Goal: Information Seeking & Learning: Check status

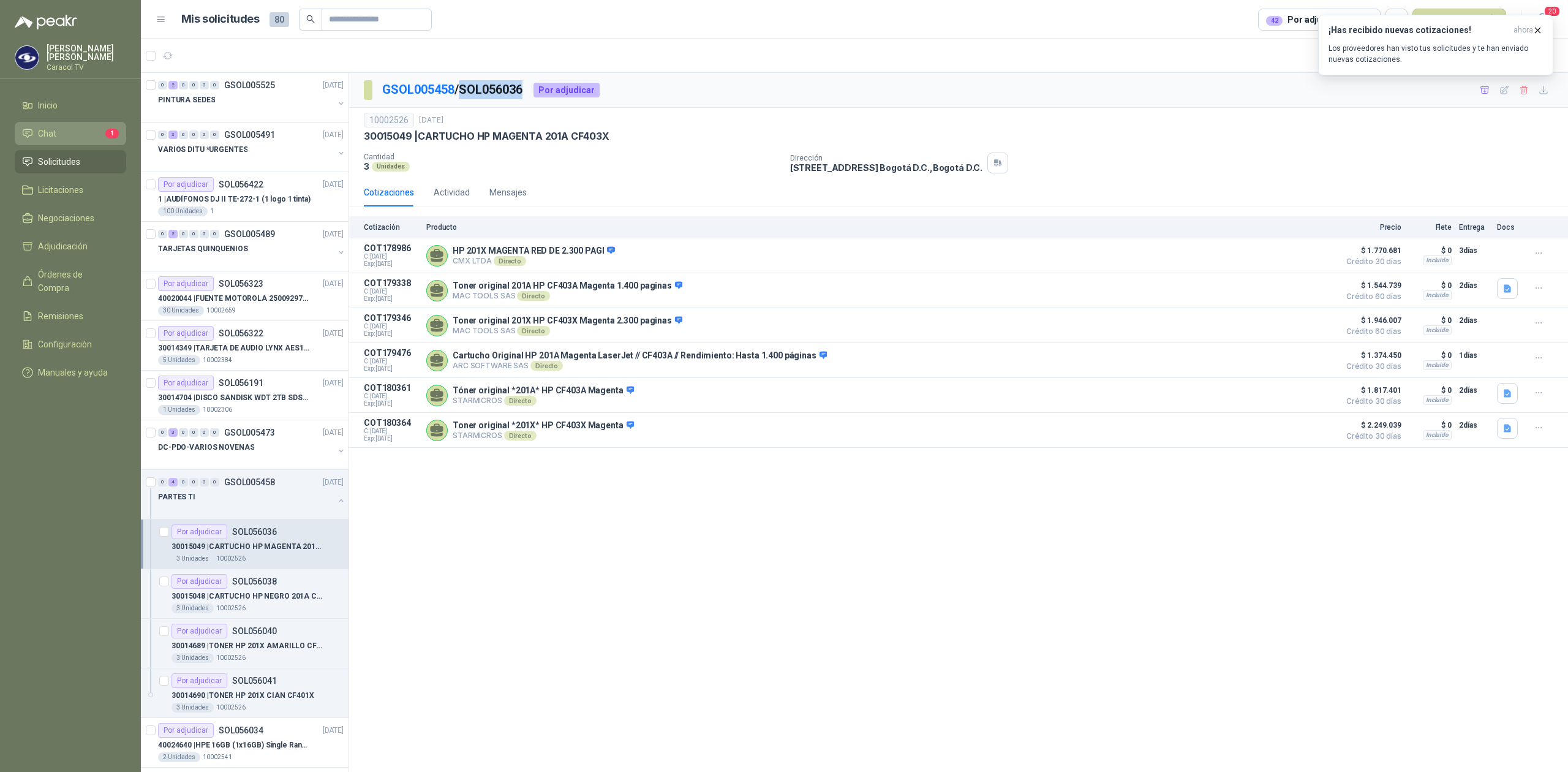
drag, startPoint x: 0, startPoint y: 0, endPoint x: 62, endPoint y: 142, distance: 154.9
click at [62, 142] on link "Chat 1" at bounding box center [70, 133] width 112 height 23
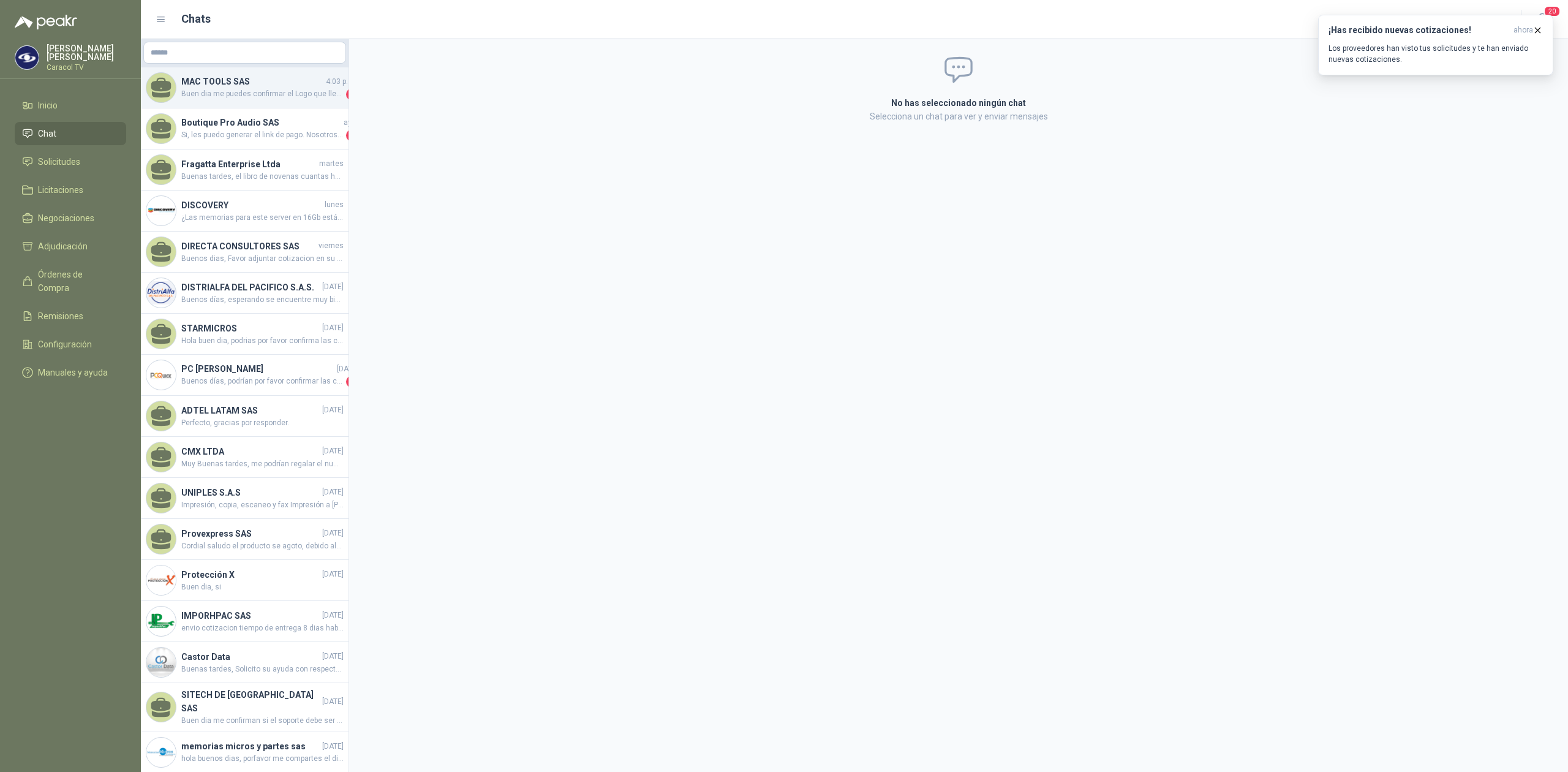
click at [250, 94] on span "Buen dia me puedes confirmar el Logo que lleva impreso por favor" at bounding box center [262, 94] width 162 height 12
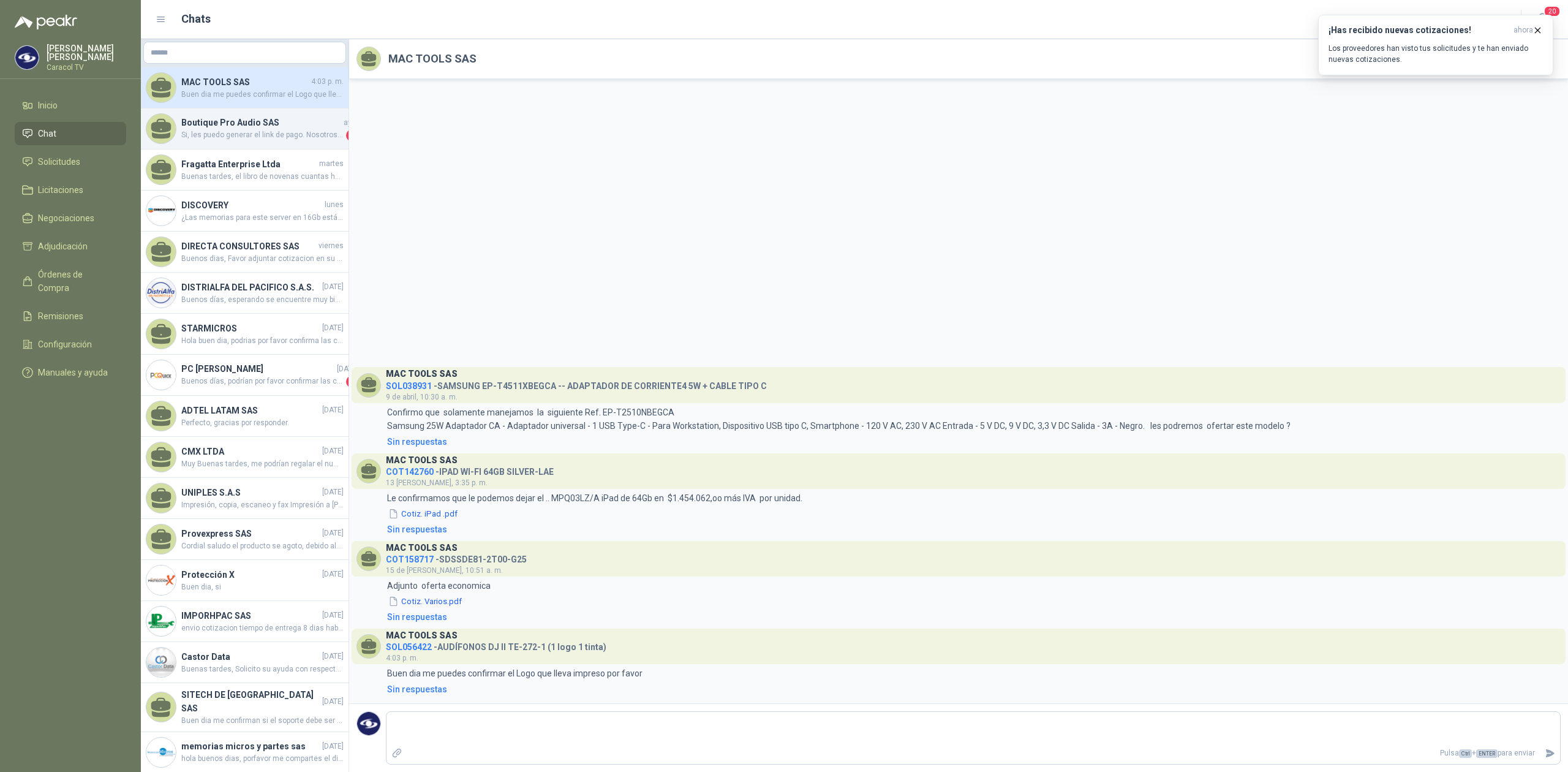
click at [238, 119] on h4 "Boutique Pro Audio SAS" at bounding box center [261, 122] width 160 height 14
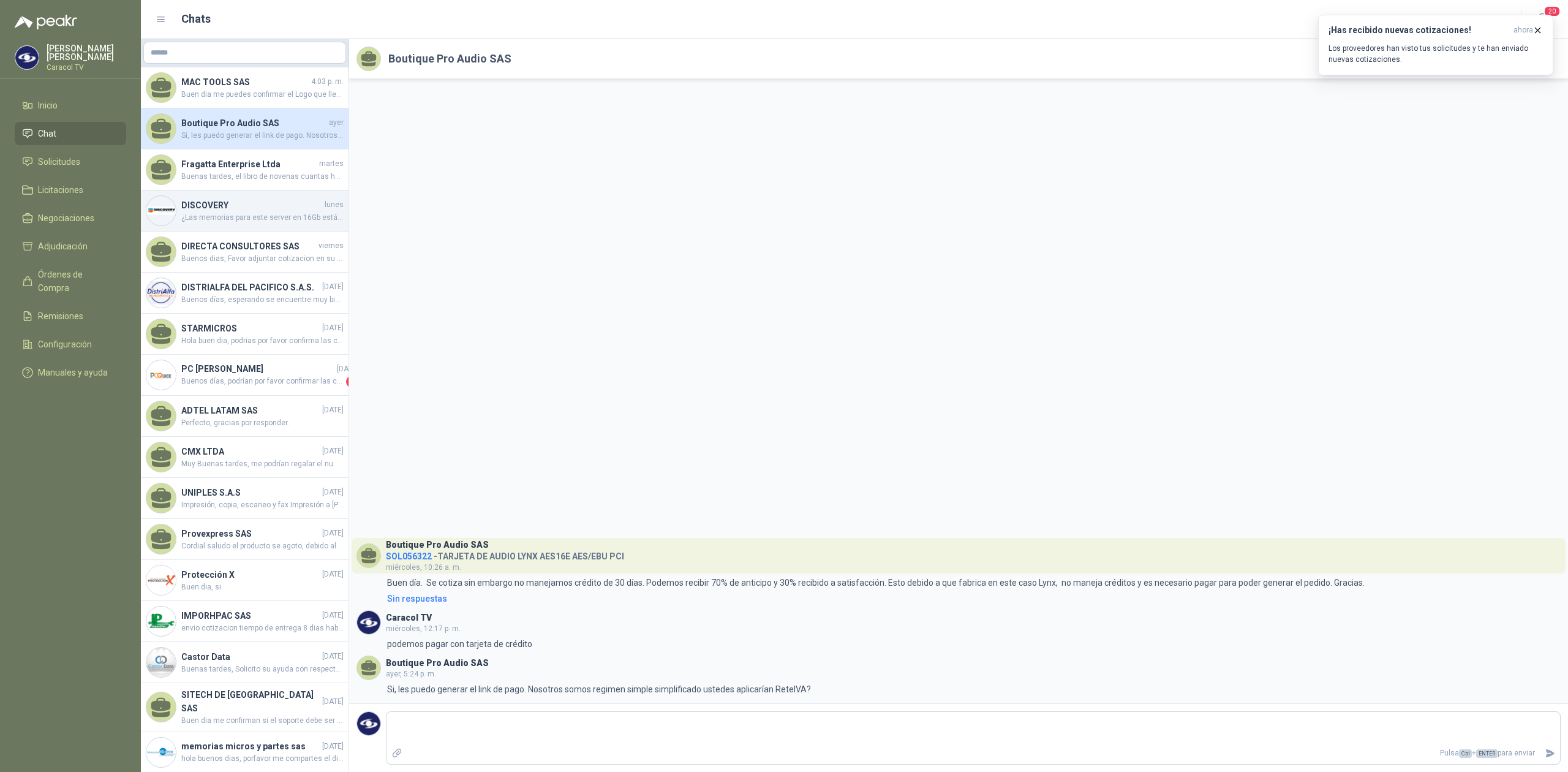
click at [230, 221] on span "¿Las memorias para este server en 16Gb están descontinuadas podemos ofrecer de …" at bounding box center [262, 218] width 162 height 12
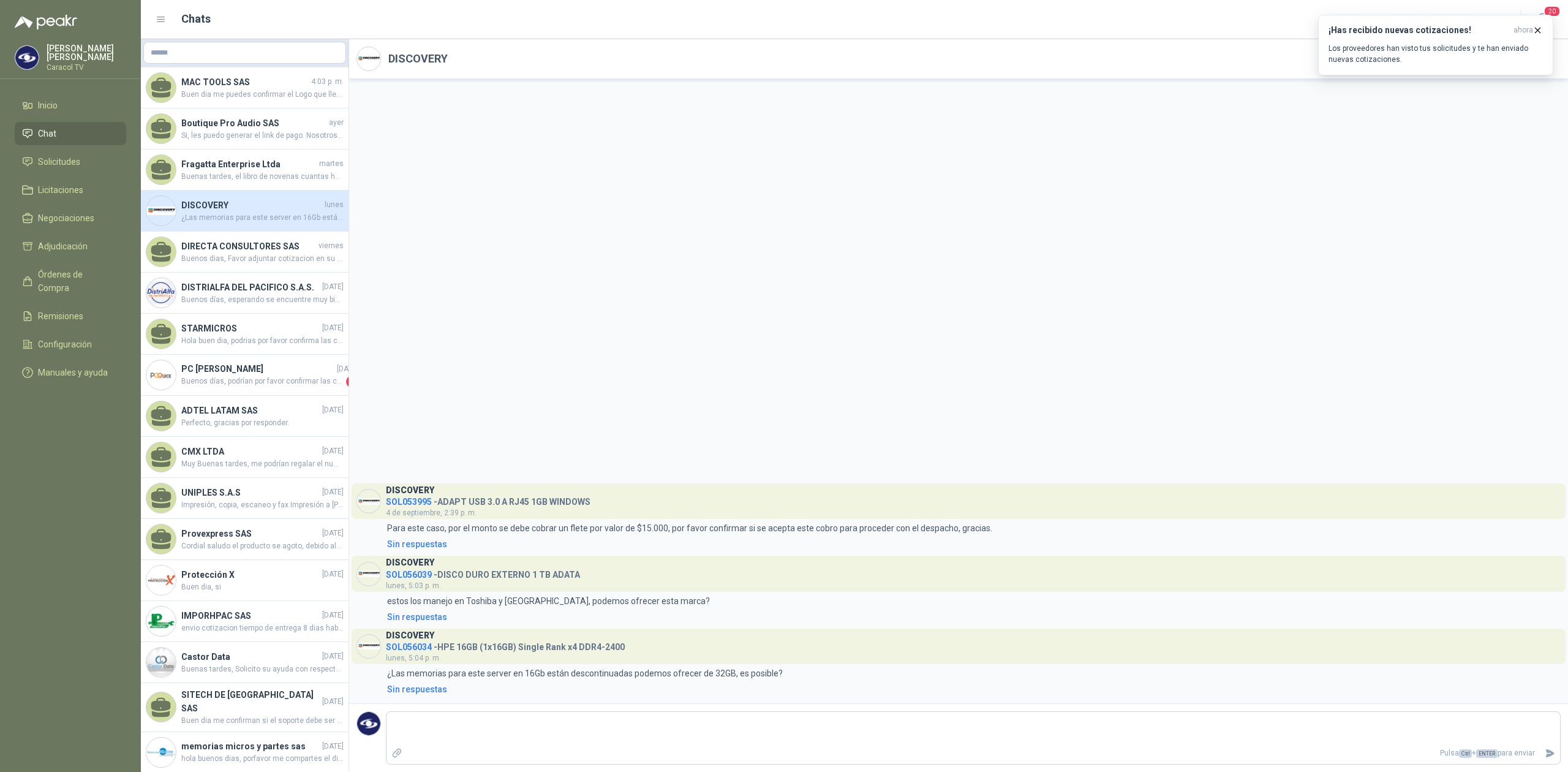
click at [48, 148] on ul "Inicio Chat Solicitudes Licitaciones Negociaciones Adjudicación Órdenes de Comp…" at bounding box center [70, 242] width 141 height 296
click at [50, 162] on span "Solicitudes" at bounding box center [59, 162] width 42 height 14
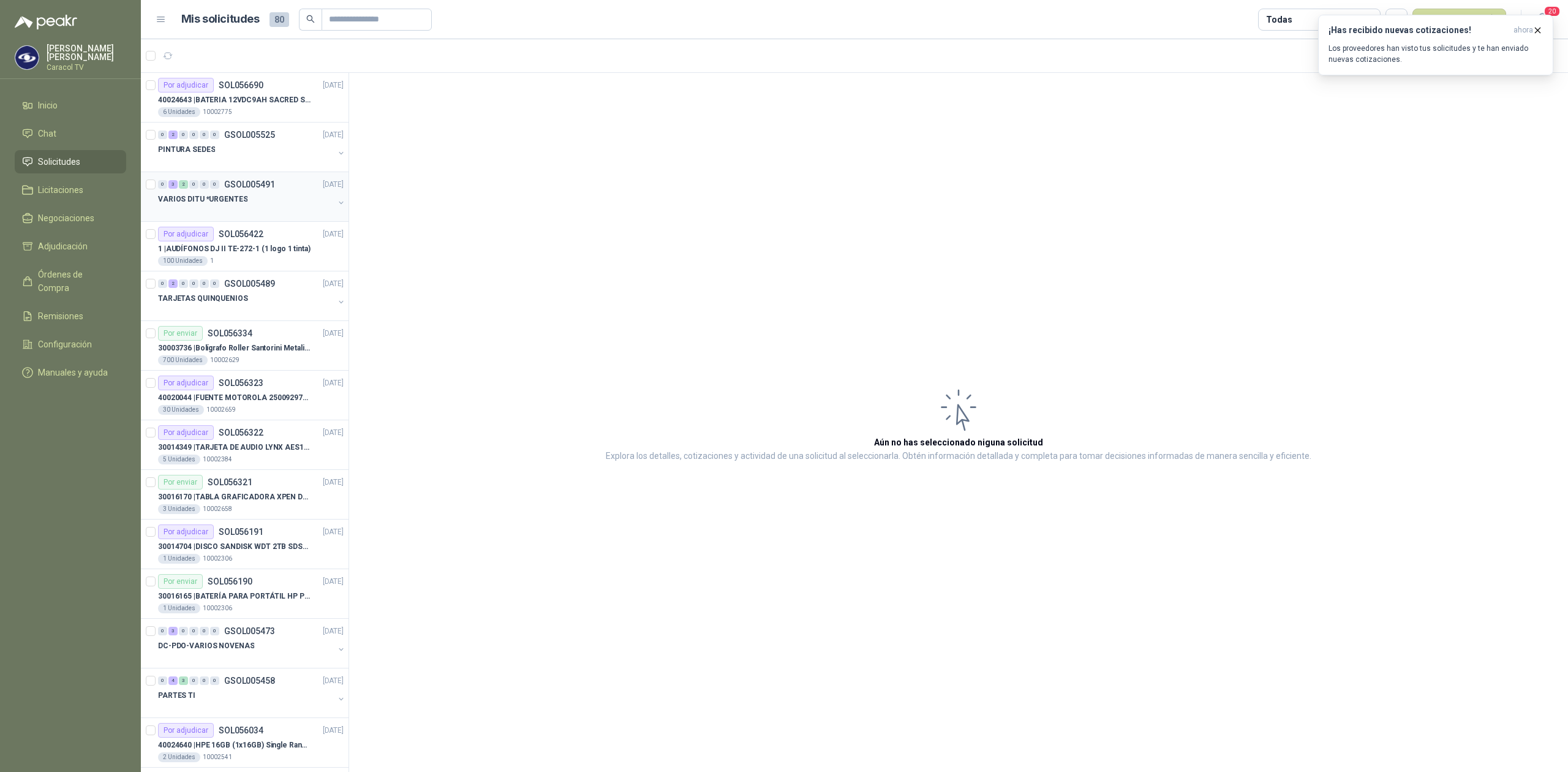
click at [205, 212] on div at bounding box center [246, 211] width 176 height 10
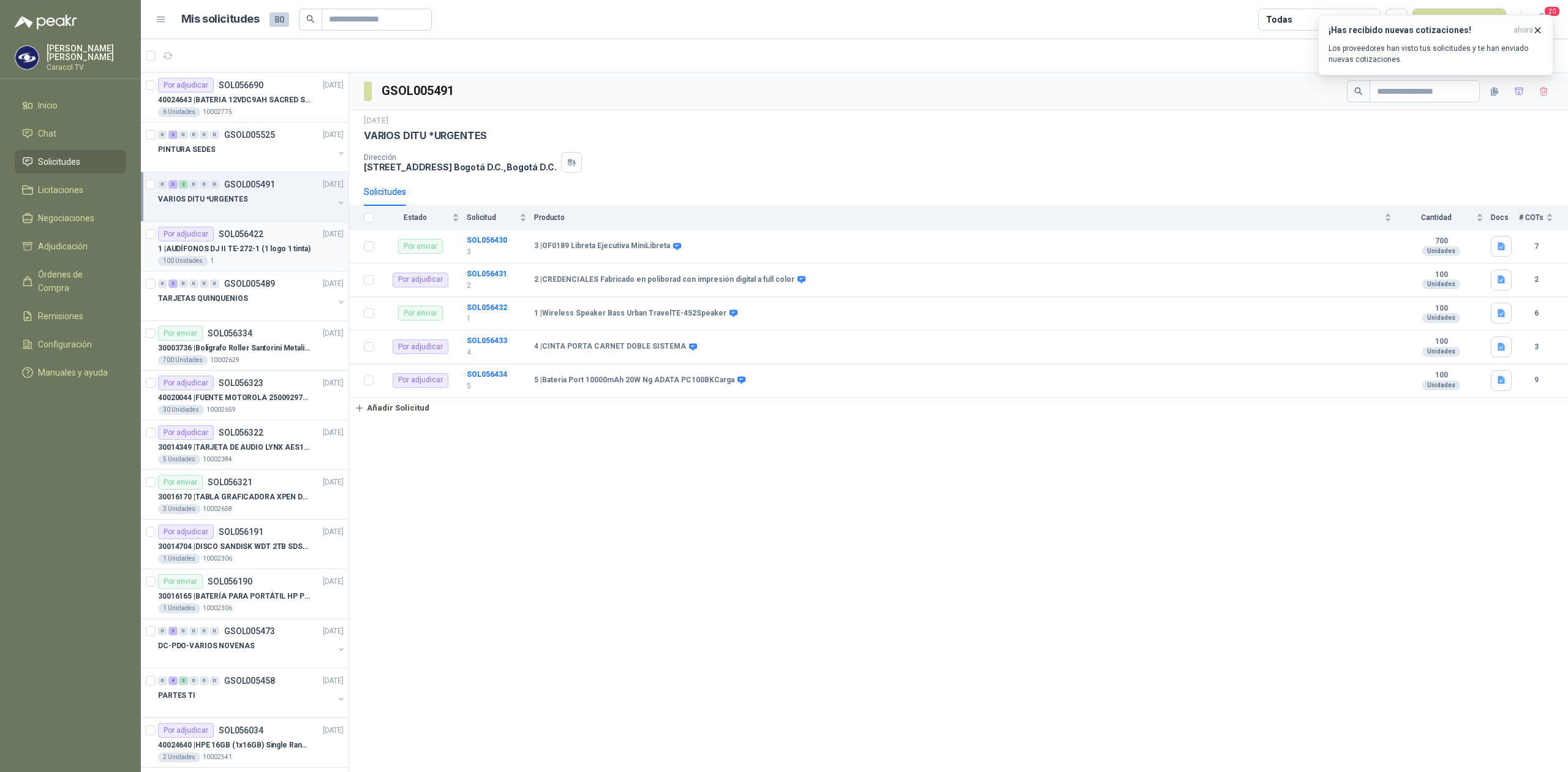
click at [240, 243] on p "1 | AUDÍFONOS DJ II TE-272-1 (1 logo 1 tinta)" at bounding box center [234, 249] width 152 height 12
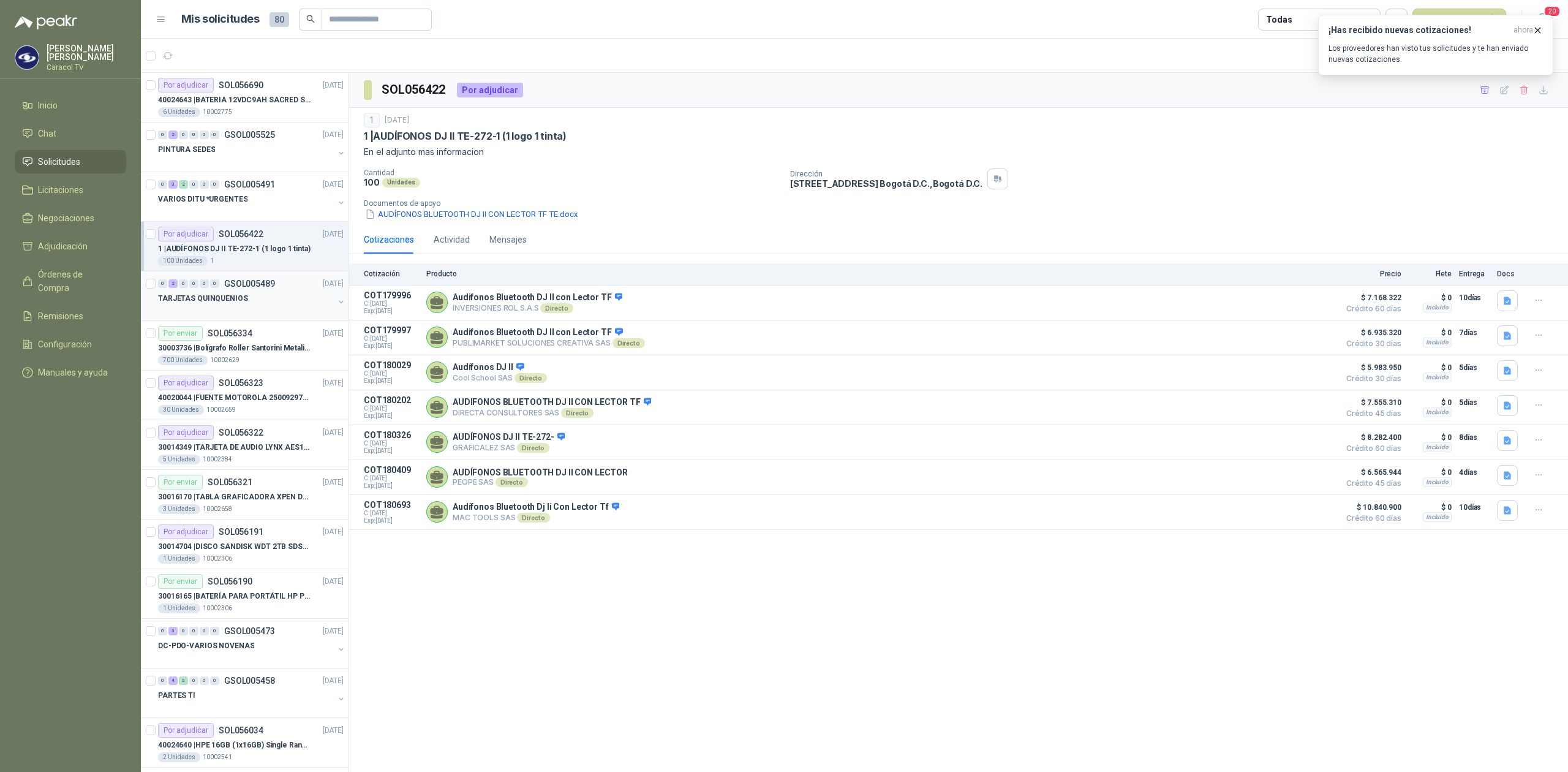
click at [219, 303] on p "TARJETAS QUINQUENIOS" at bounding box center [203, 299] width 90 height 12
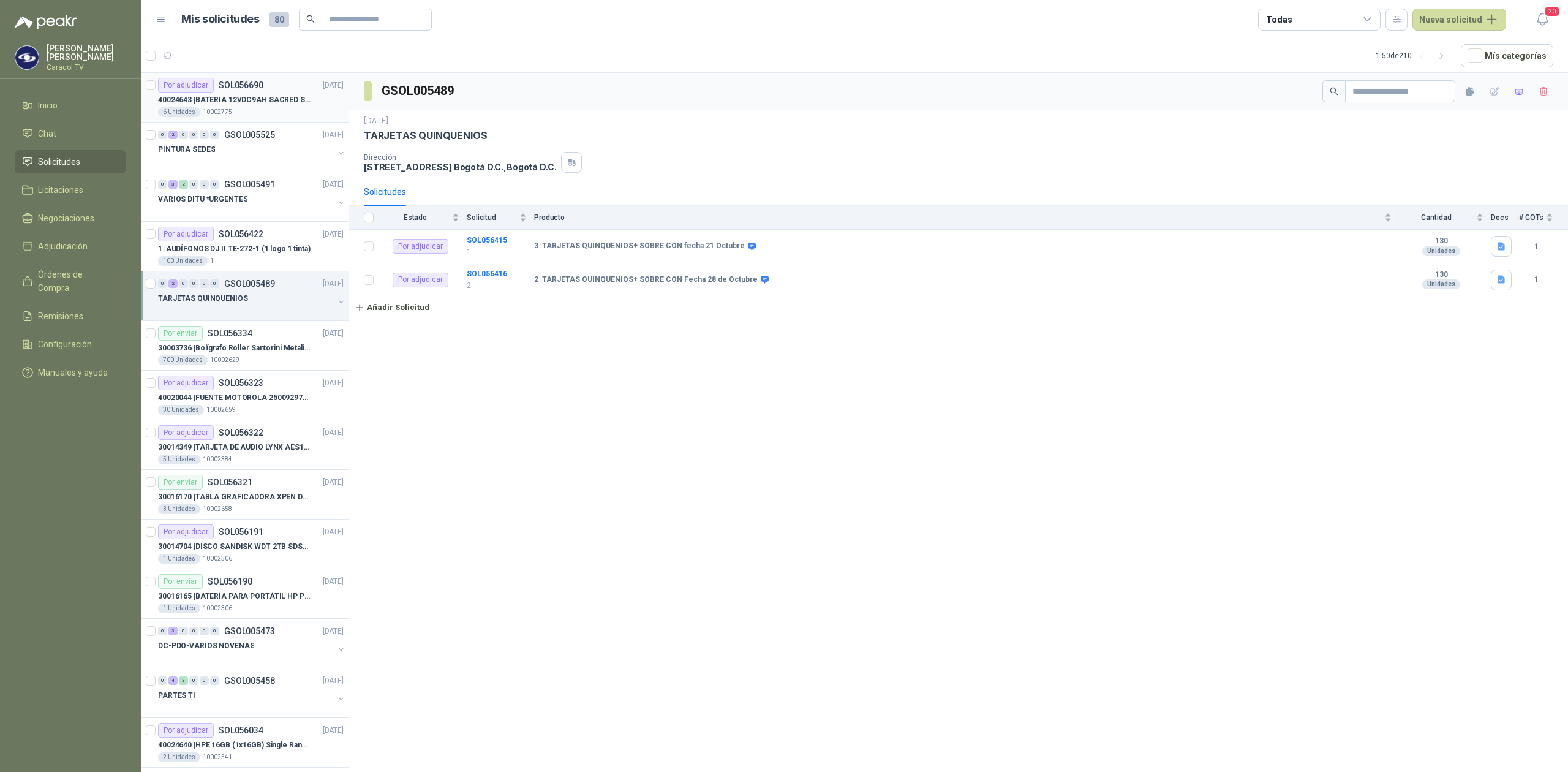
click at [275, 96] on p "40024643 | BATERIA 12VDC9AH SACRED SUN BTSSP12-9HR" at bounding box center [234, 101] width 152 height 12
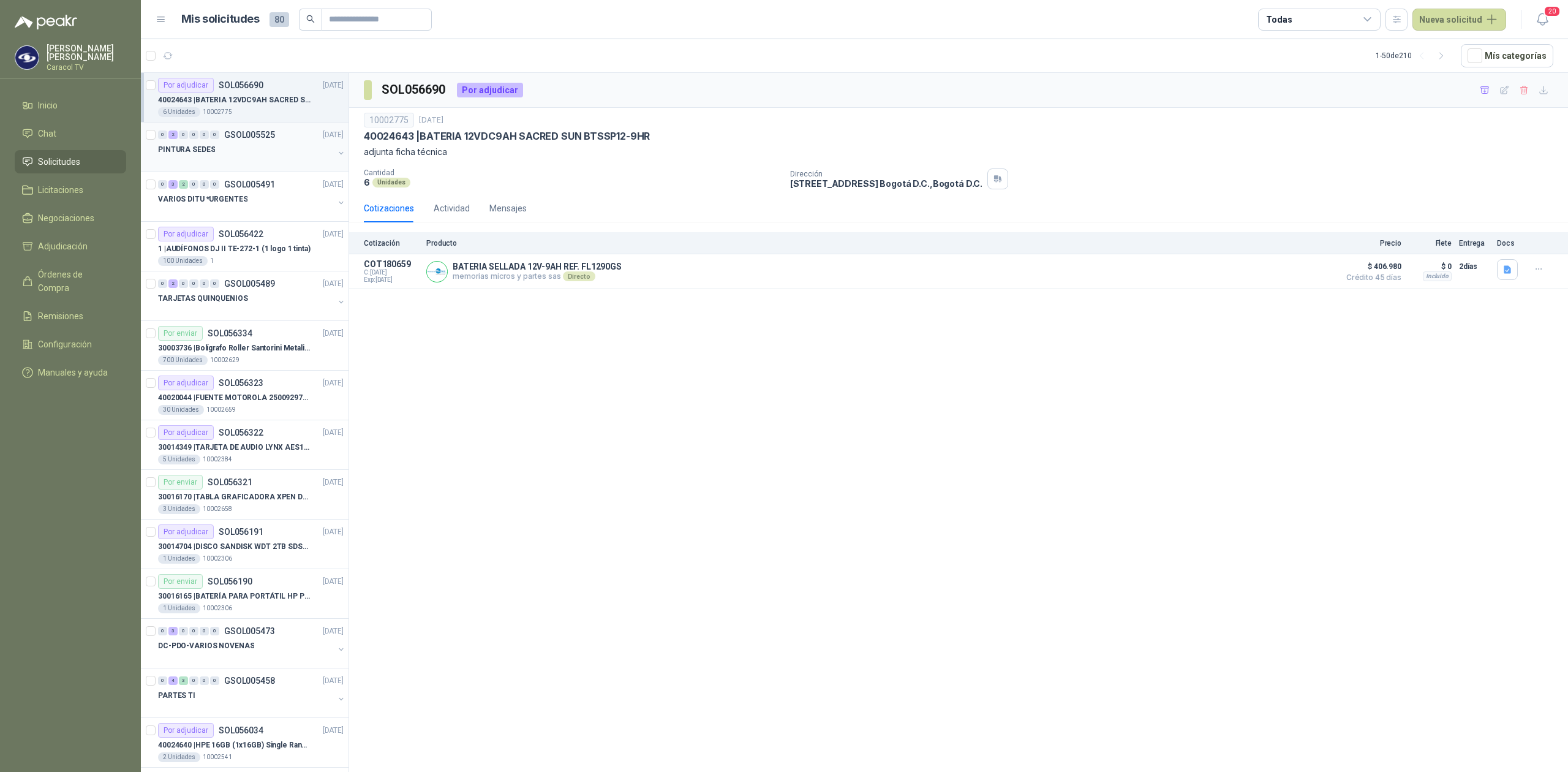
click at [255, 150] on div "PINTURA SEDES" at bounding box center [246, 149] width 176 height 14
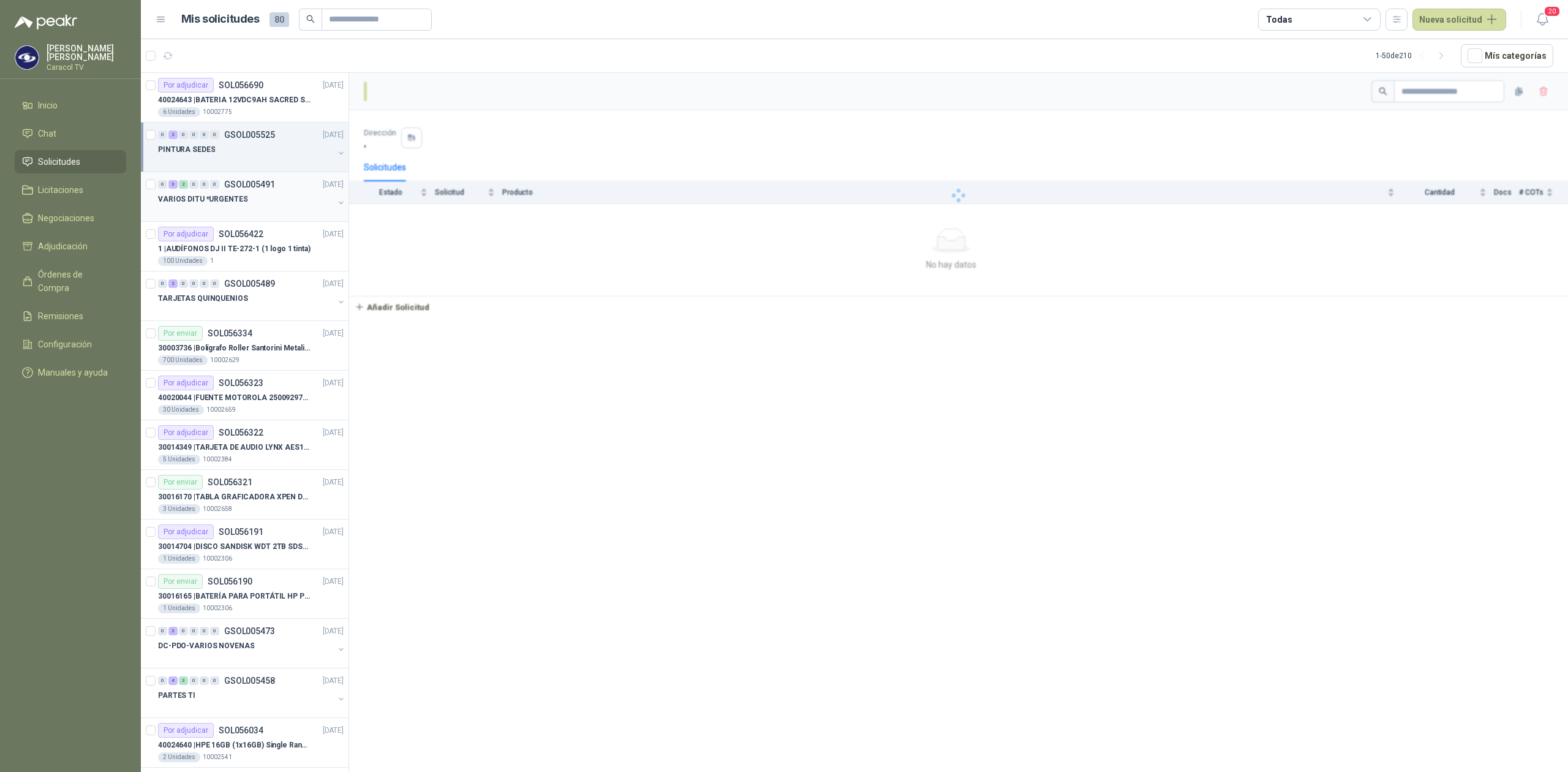
click at [252, 196] on div "VARIOS DITU *URGENTES" at bounding box center [246, 199] width 176 height 14
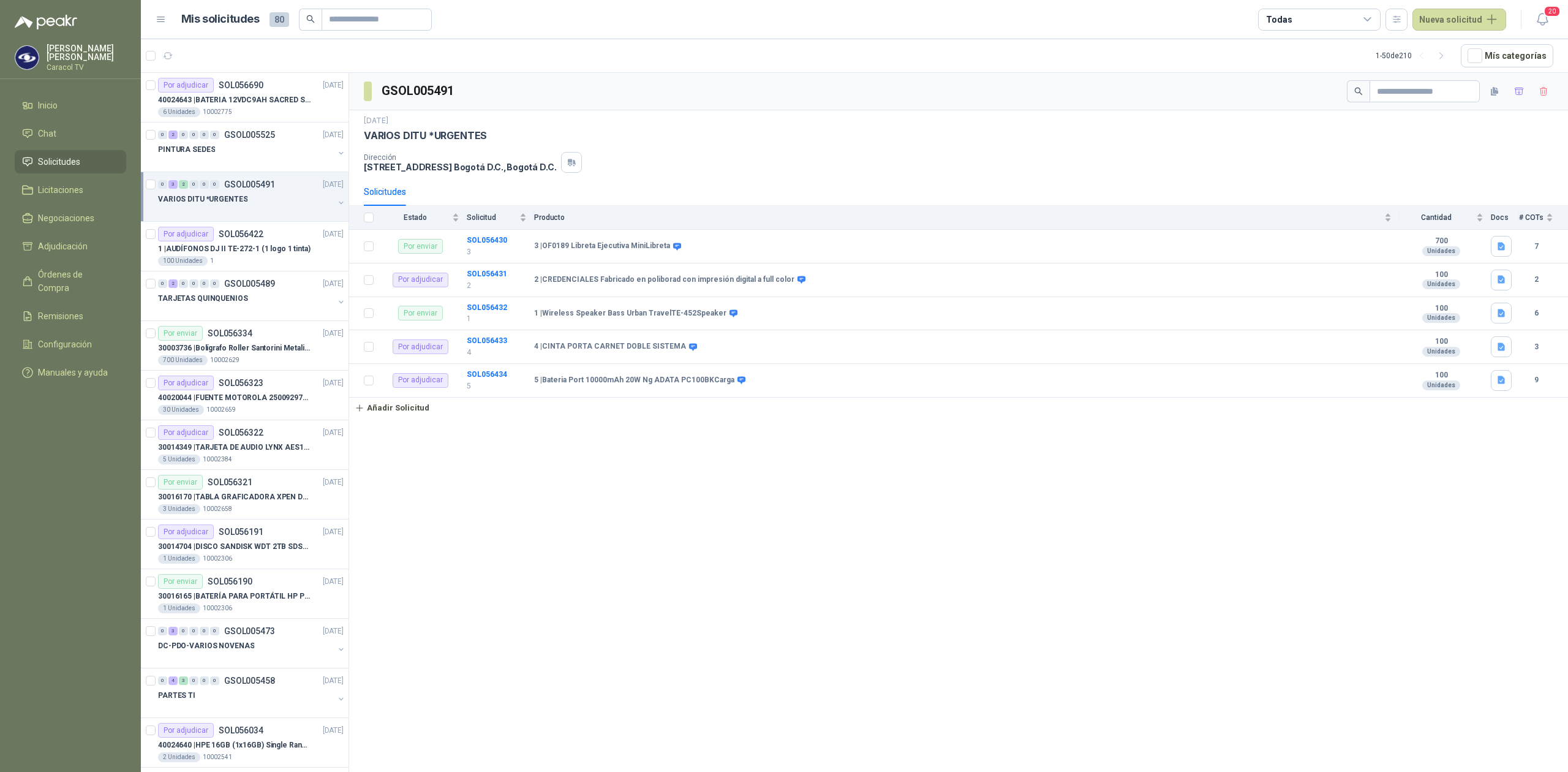
click at [268, 196] on div "VARIOS DITU *URGENTES" at bounding box center [246, 199] width 176 height 14
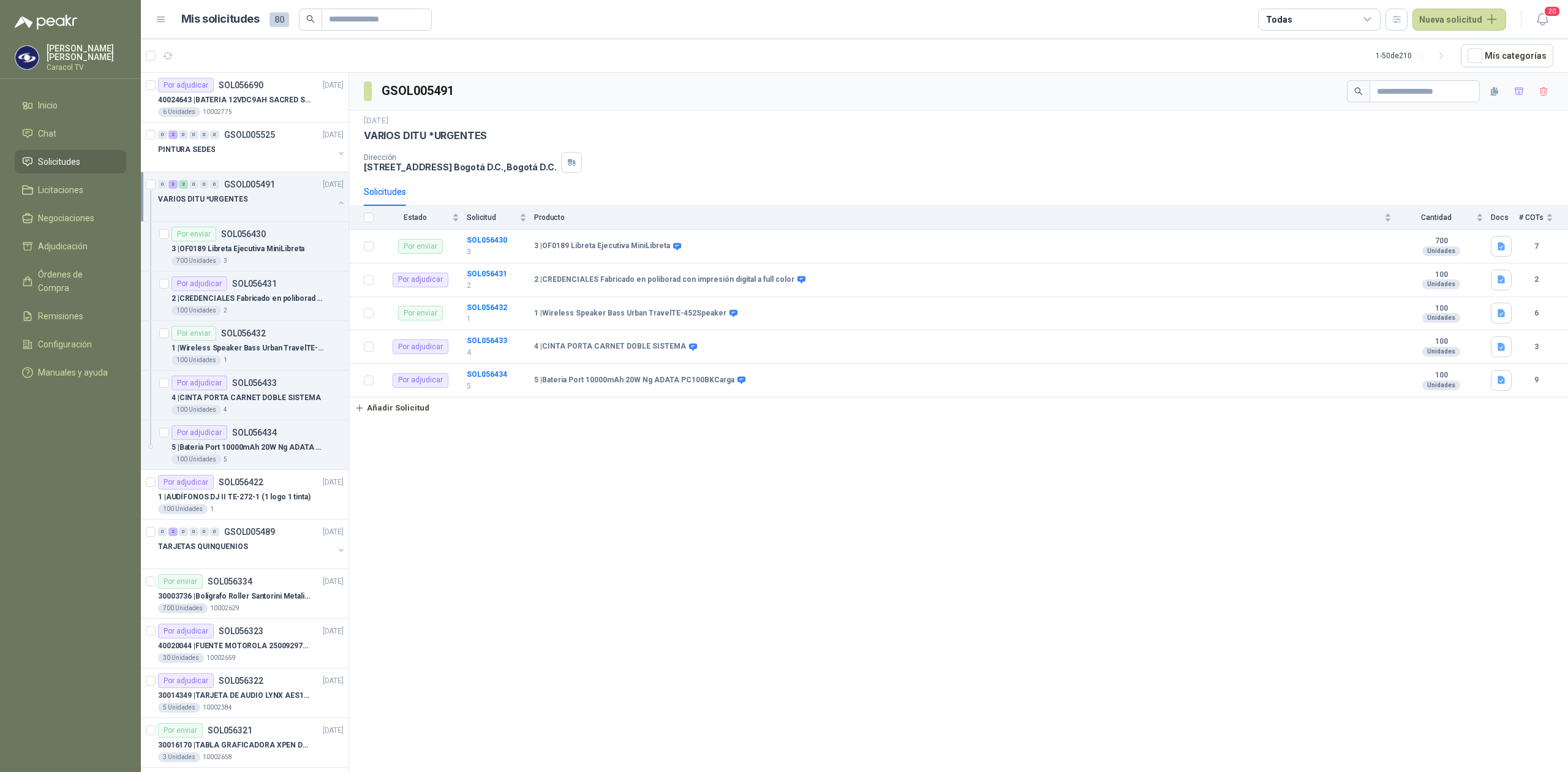
click at [249, 216] on div at bounding box center [246, 211] width 176 height 10
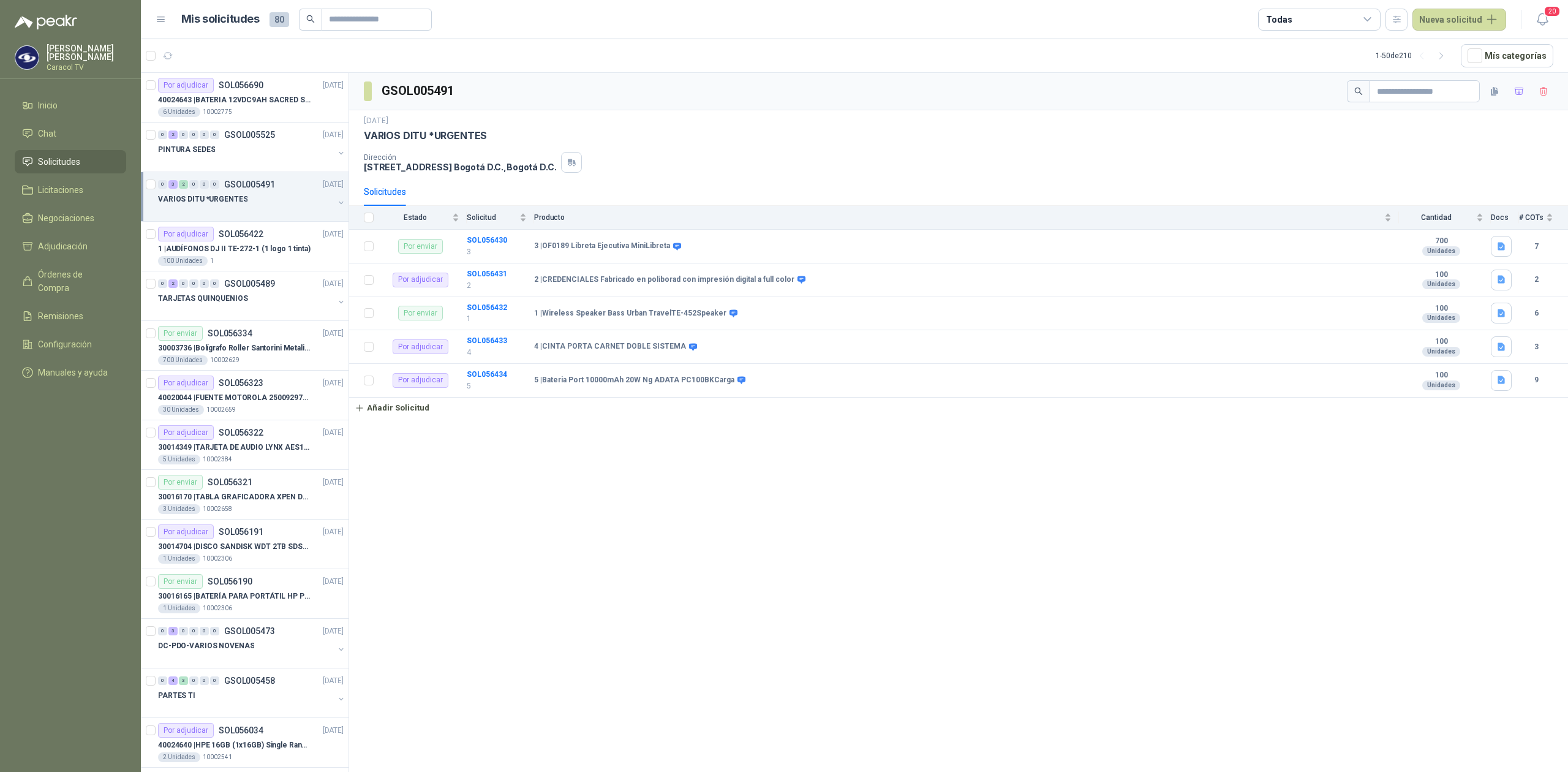
click at [256, 200] on div "VARIOS DITU *URGENTES" at bounding box center [246, 199] width 176 height 14
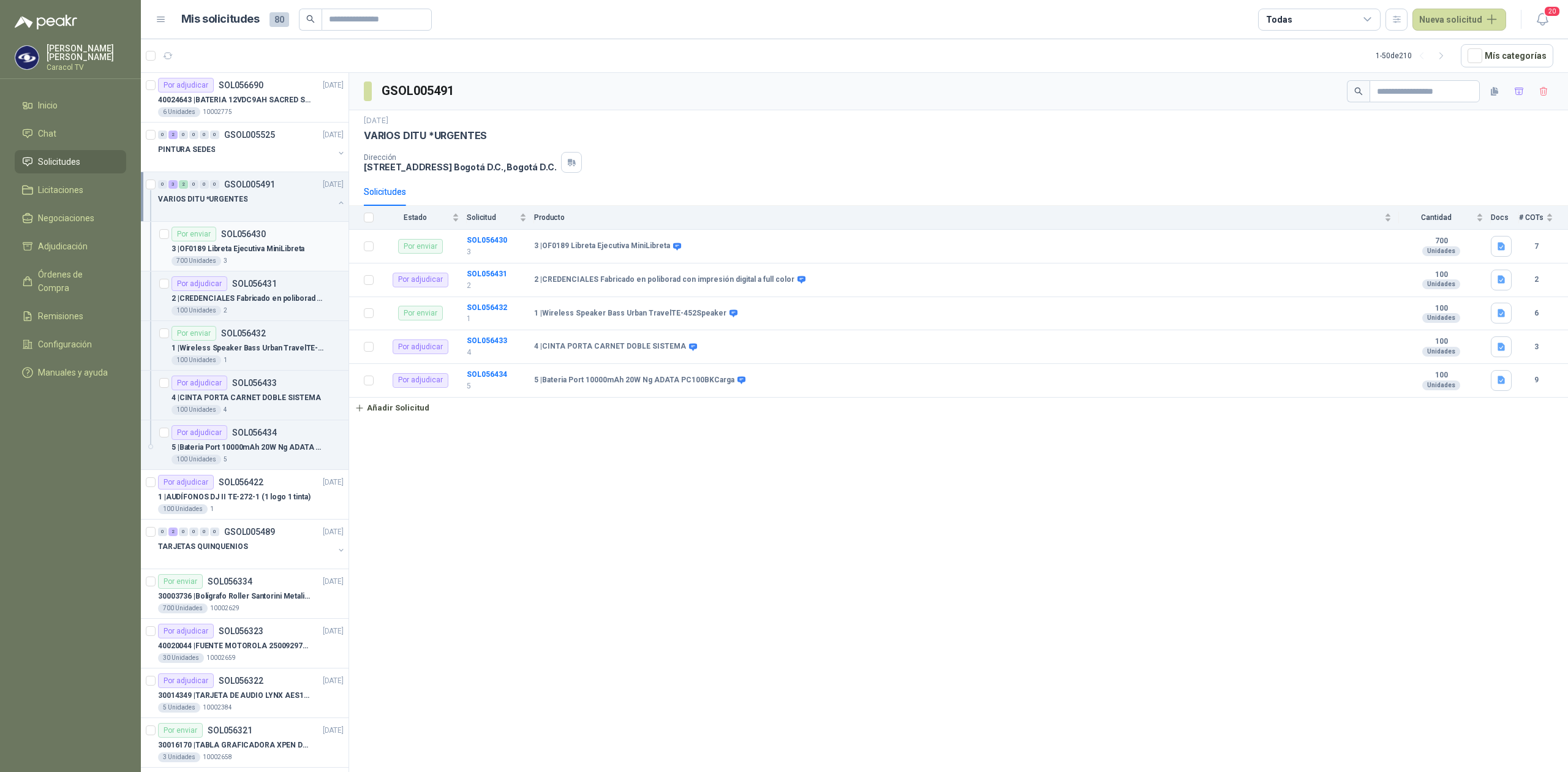
click at [262, 250] on p "3 | OF0189 Libreta Ejecutiva MiniLibreta" at bounding box center [238, 249] width 133 height 12
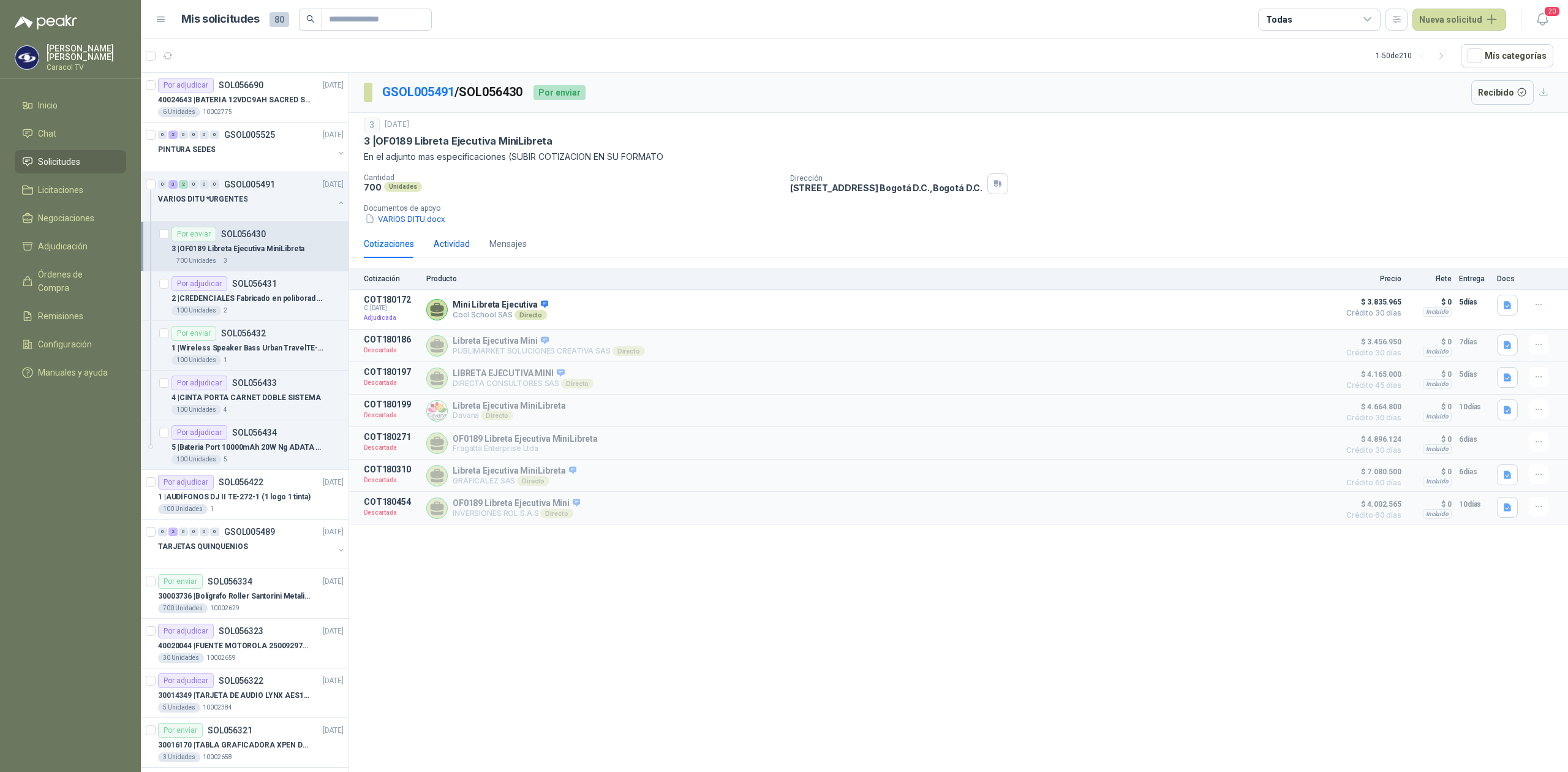
click at [446, 250] on div "Actividad" at bounding box center [451, 244] width 36 height 14
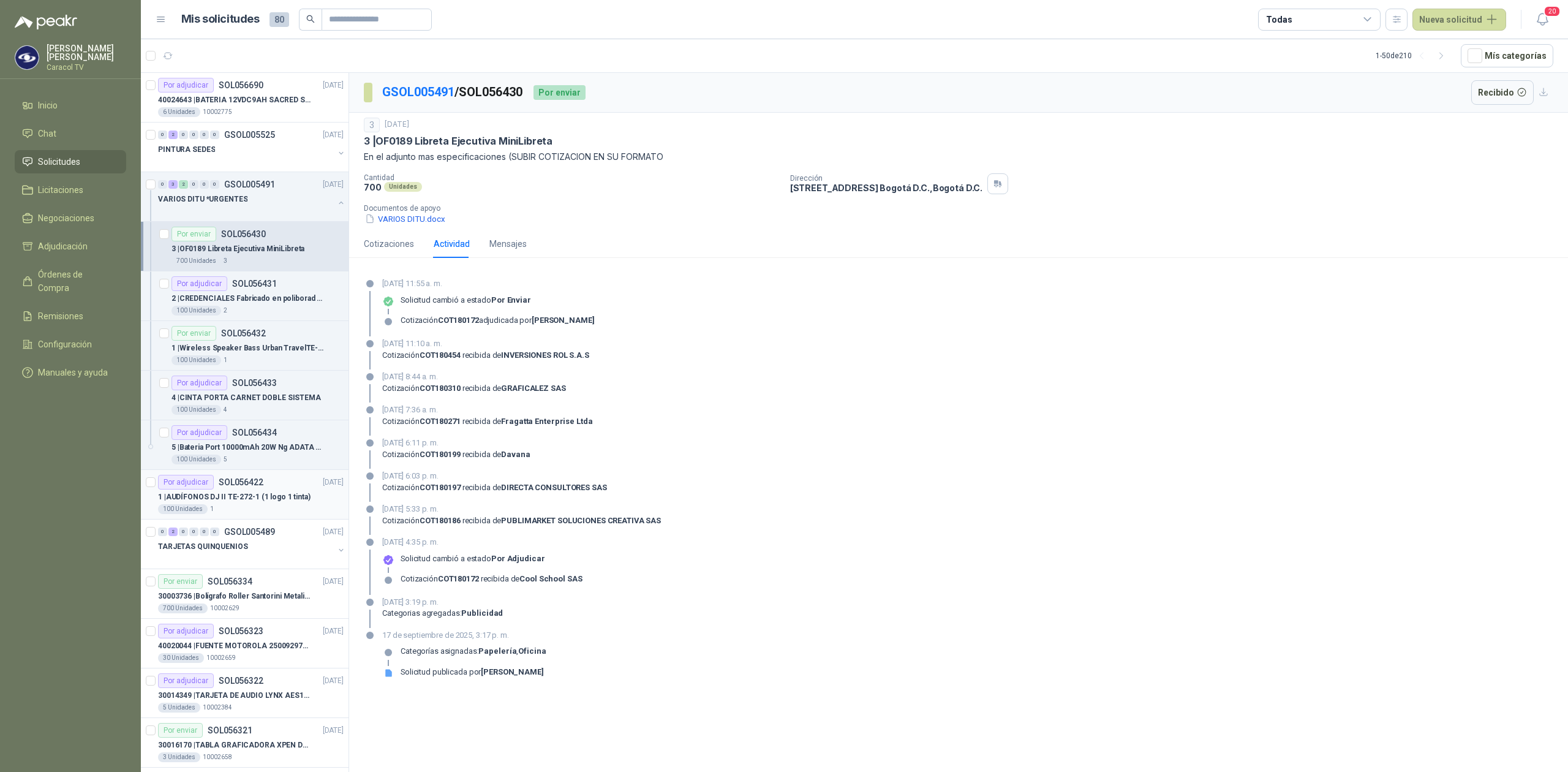
click at [278, 484] on div "Por adjudicar SOL056422 17/09/25" at bounding box center [251, 482] width 186 height 14
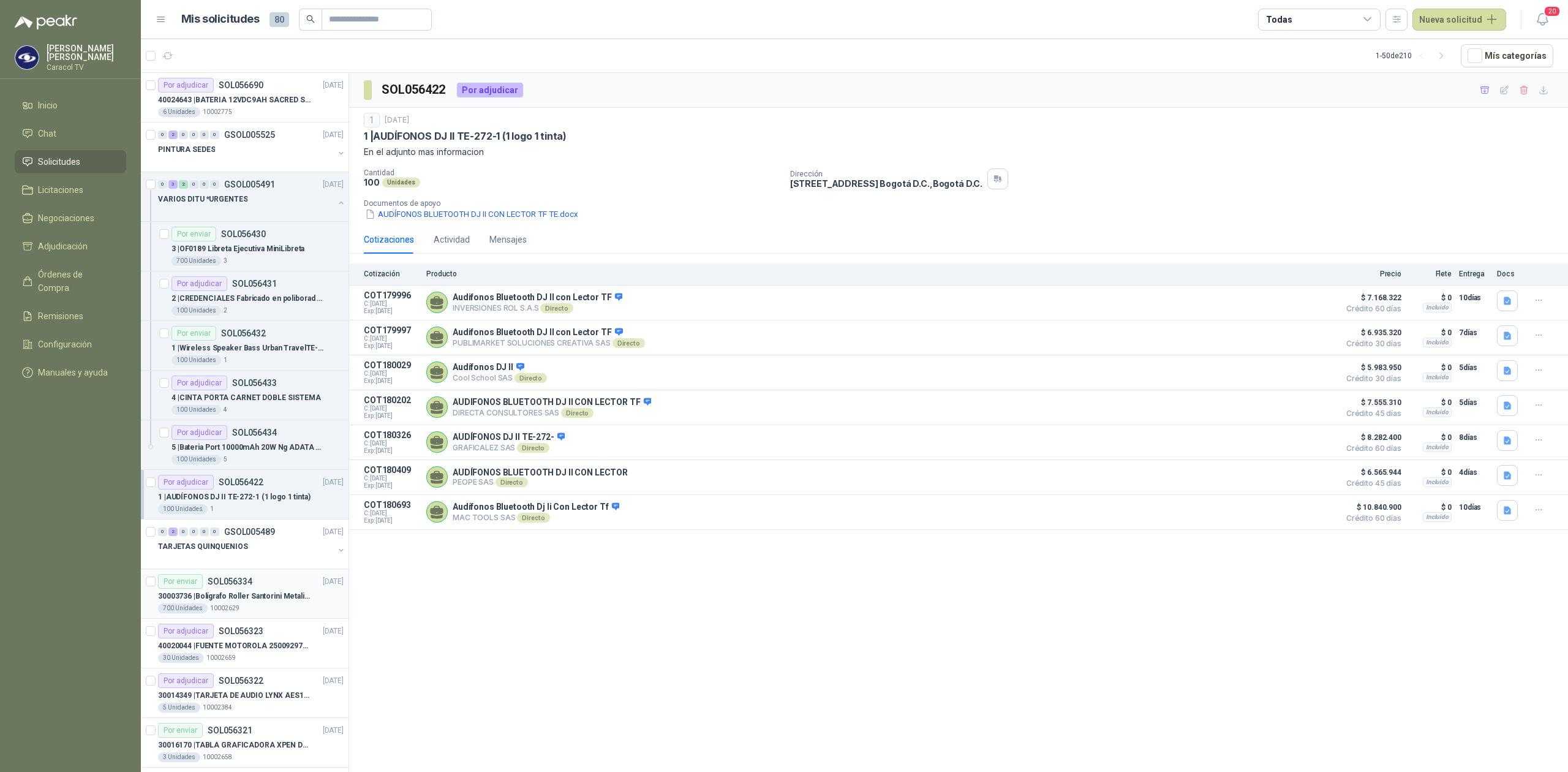
click at [227, 608] on p "10002629" at bounding box center [225, 608] width 30 height 10
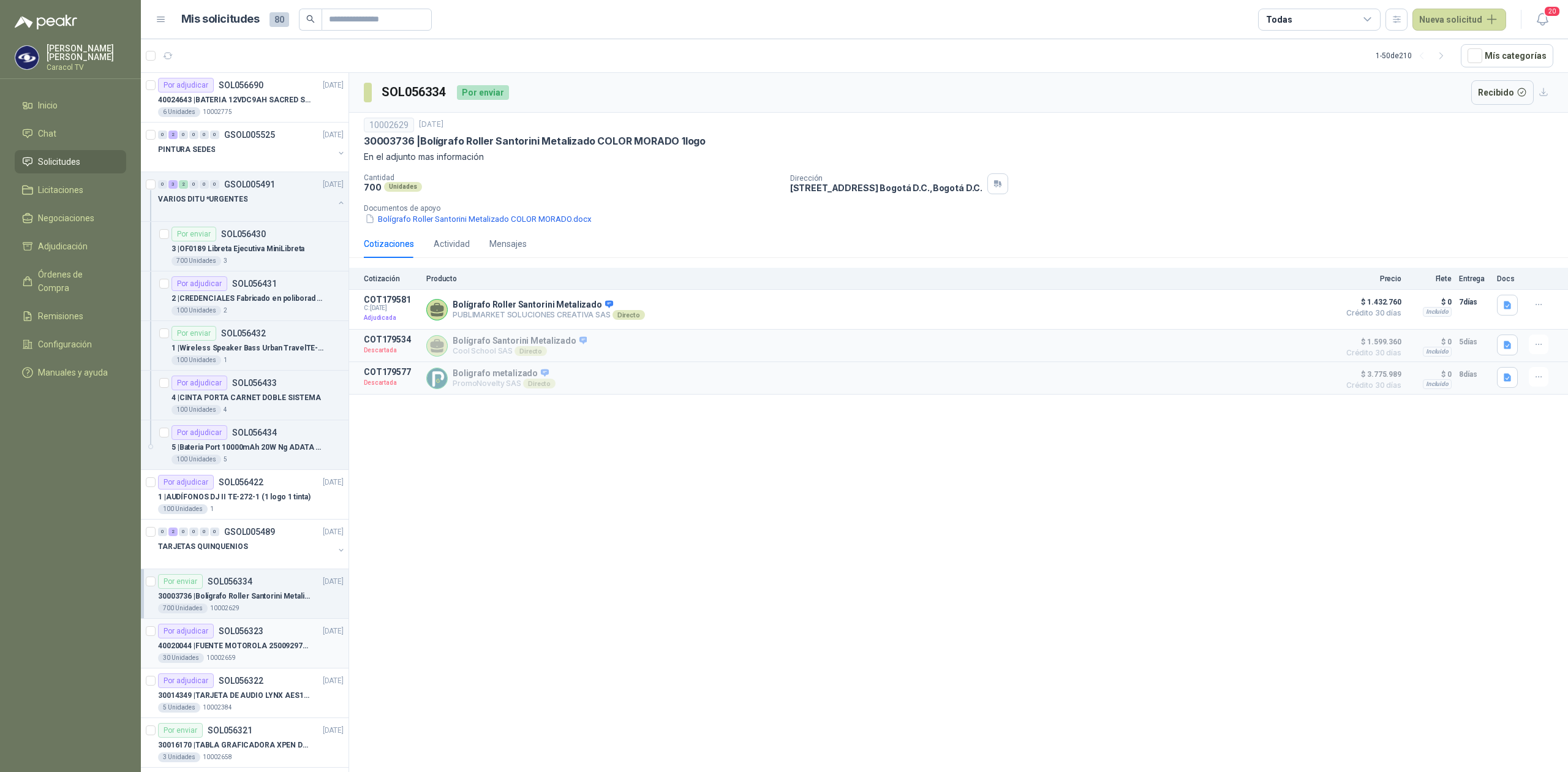
click at [229, 645] on p "40020044 | FUENTE MOTOROLA 25009297001 PARA EP450" at bounding box center [234, 647] width 152 height 12
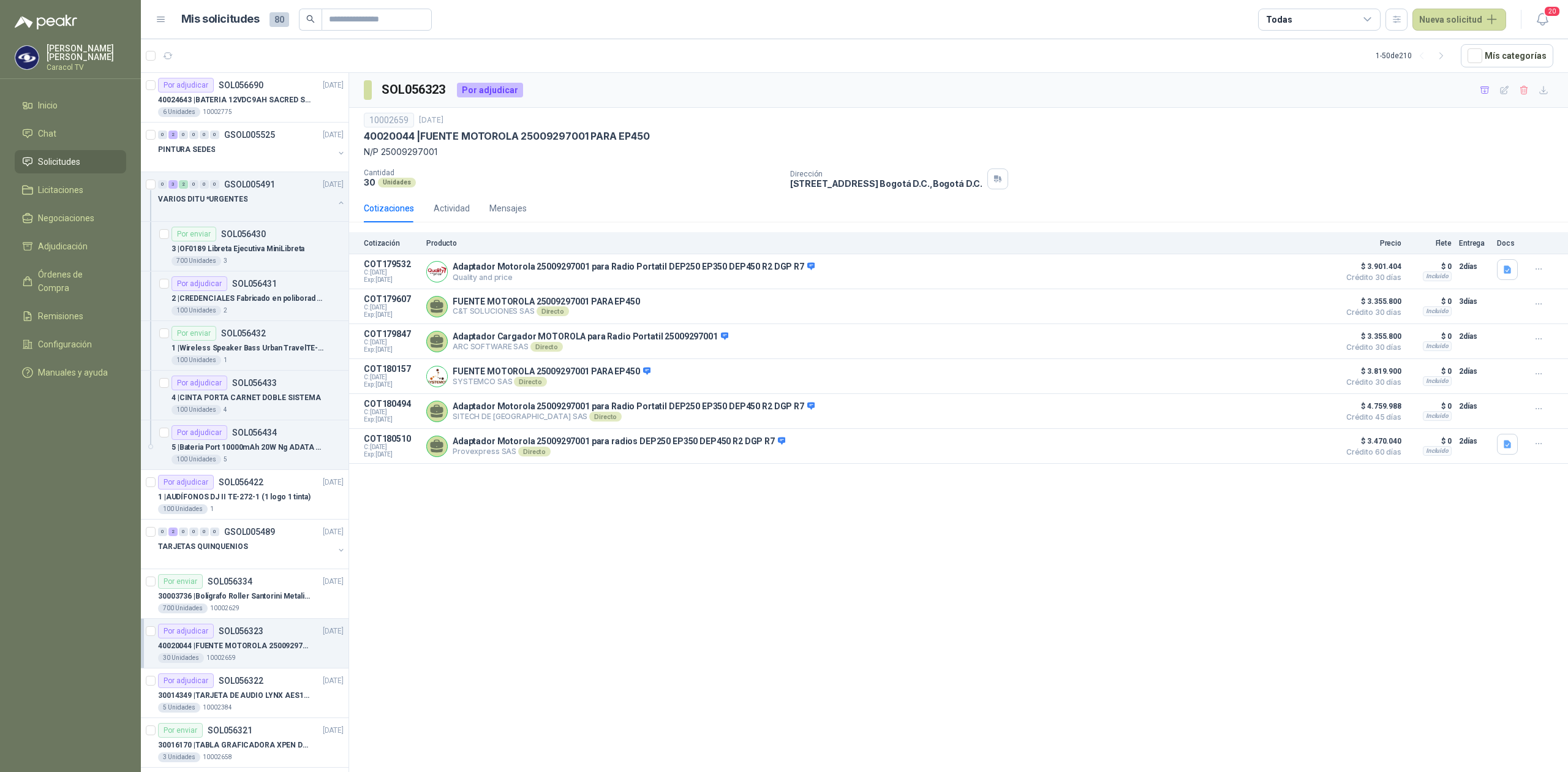
scroll to position [190, 0]
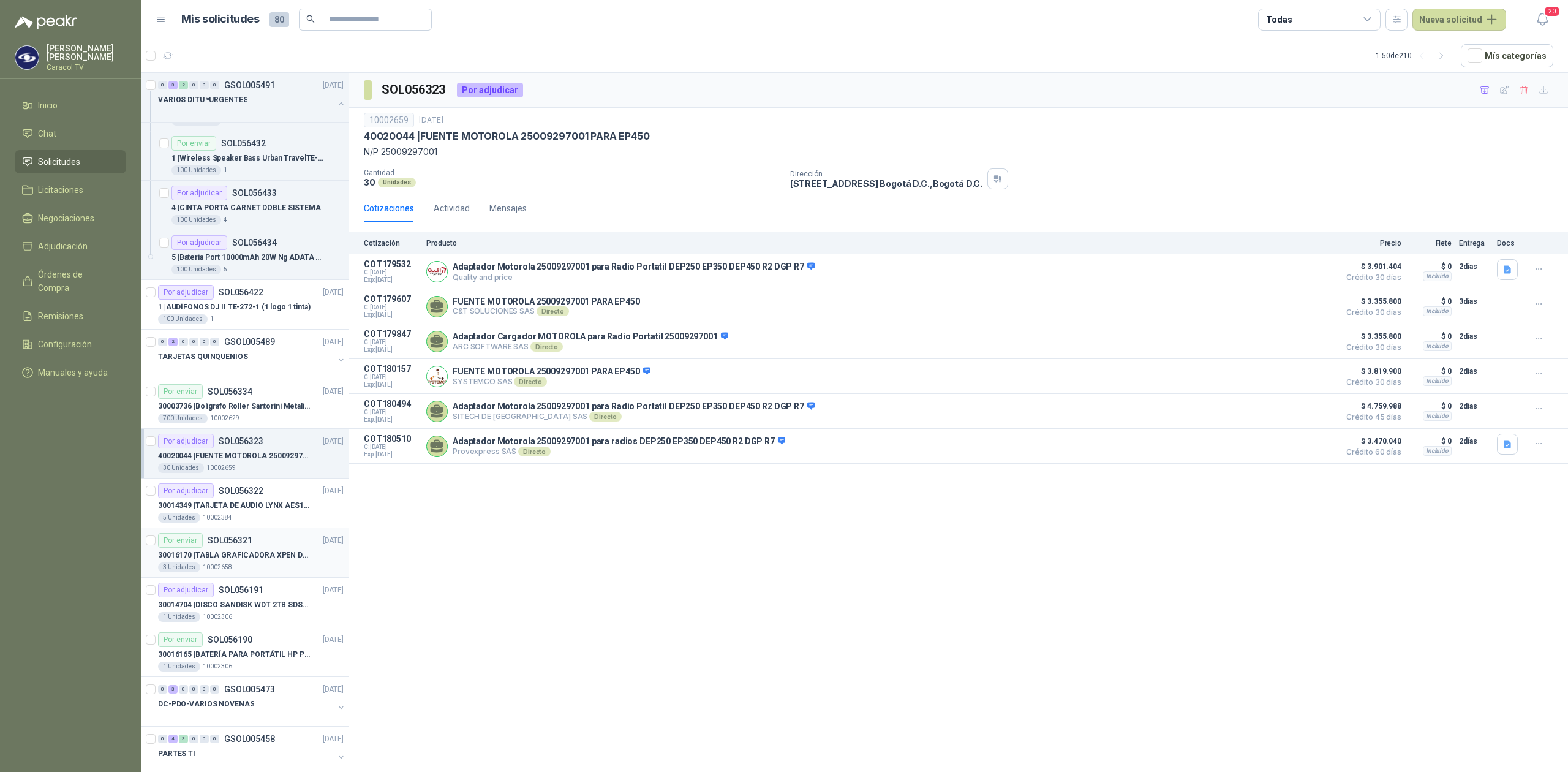
click at [248, 555] on p "30016170 | TABLA GRAFICADORA XPEN DECO MINI 7" at bounding box center [234, 556] width 152 height 12
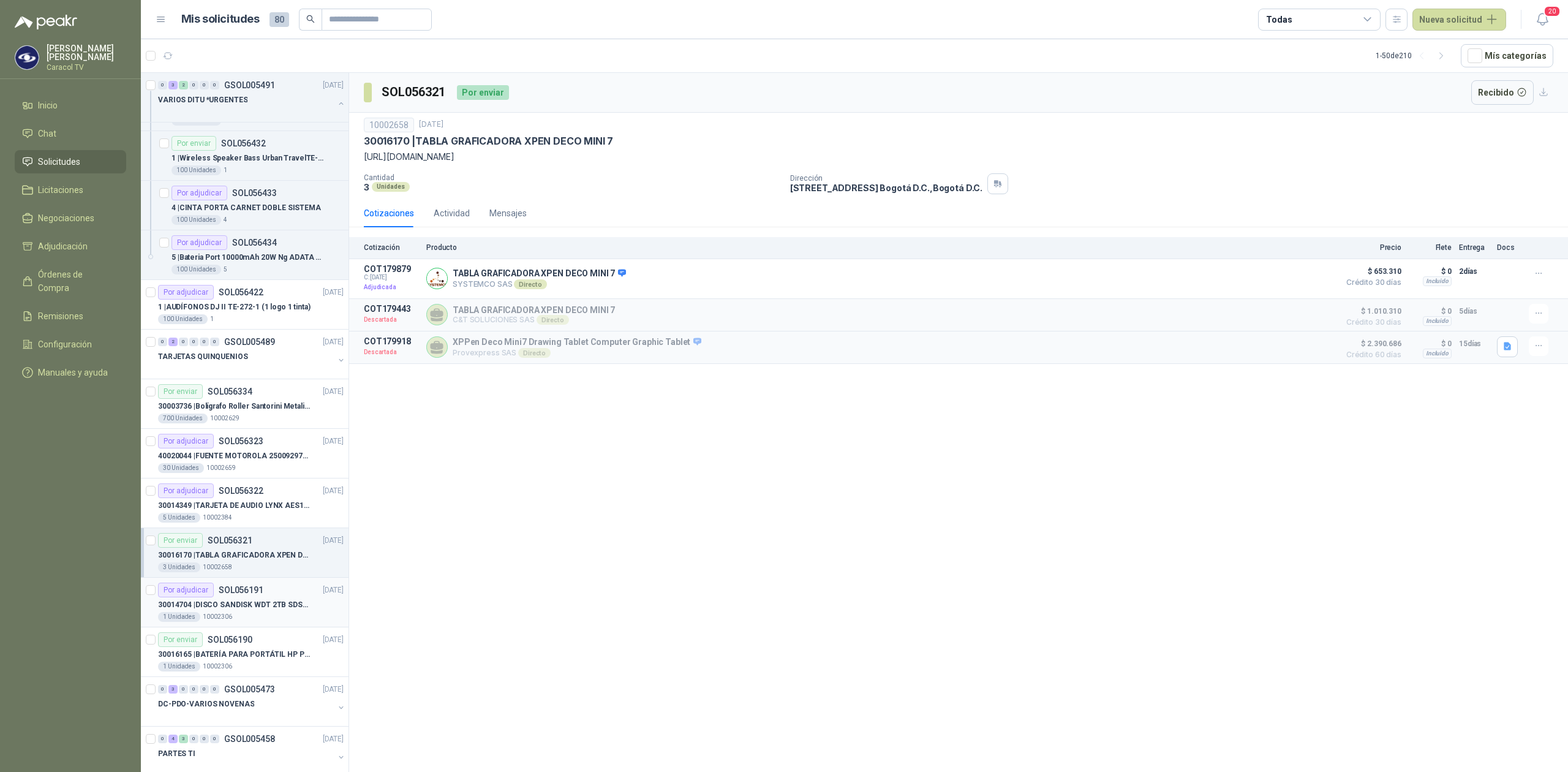
click at [248, 595] on p "SOL056191" at bounding box center [241, 590] width 45 height 9
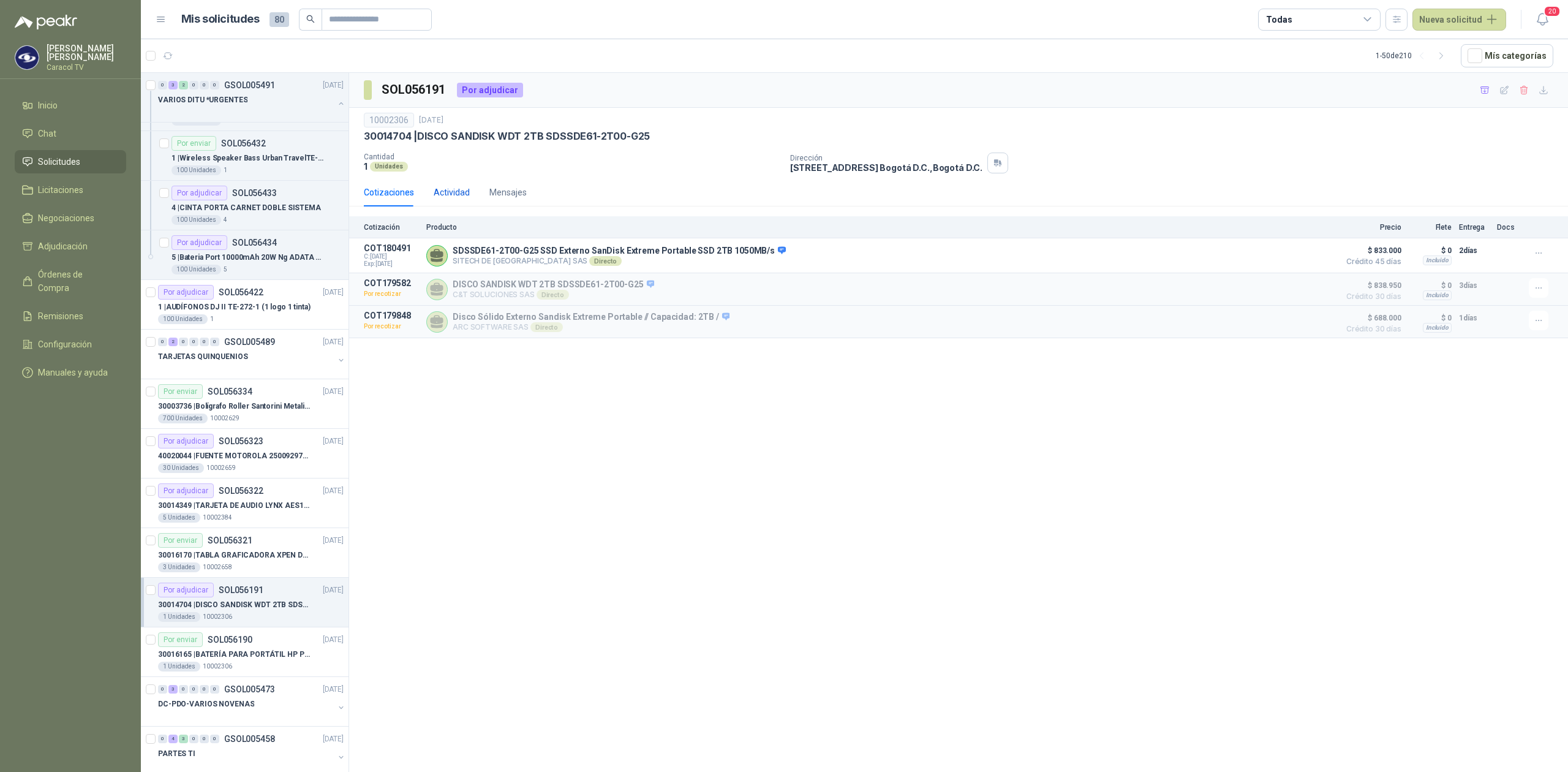
click at [450, 189] on div "Actividad" at bounding box center [451, 193] width 36 height 14
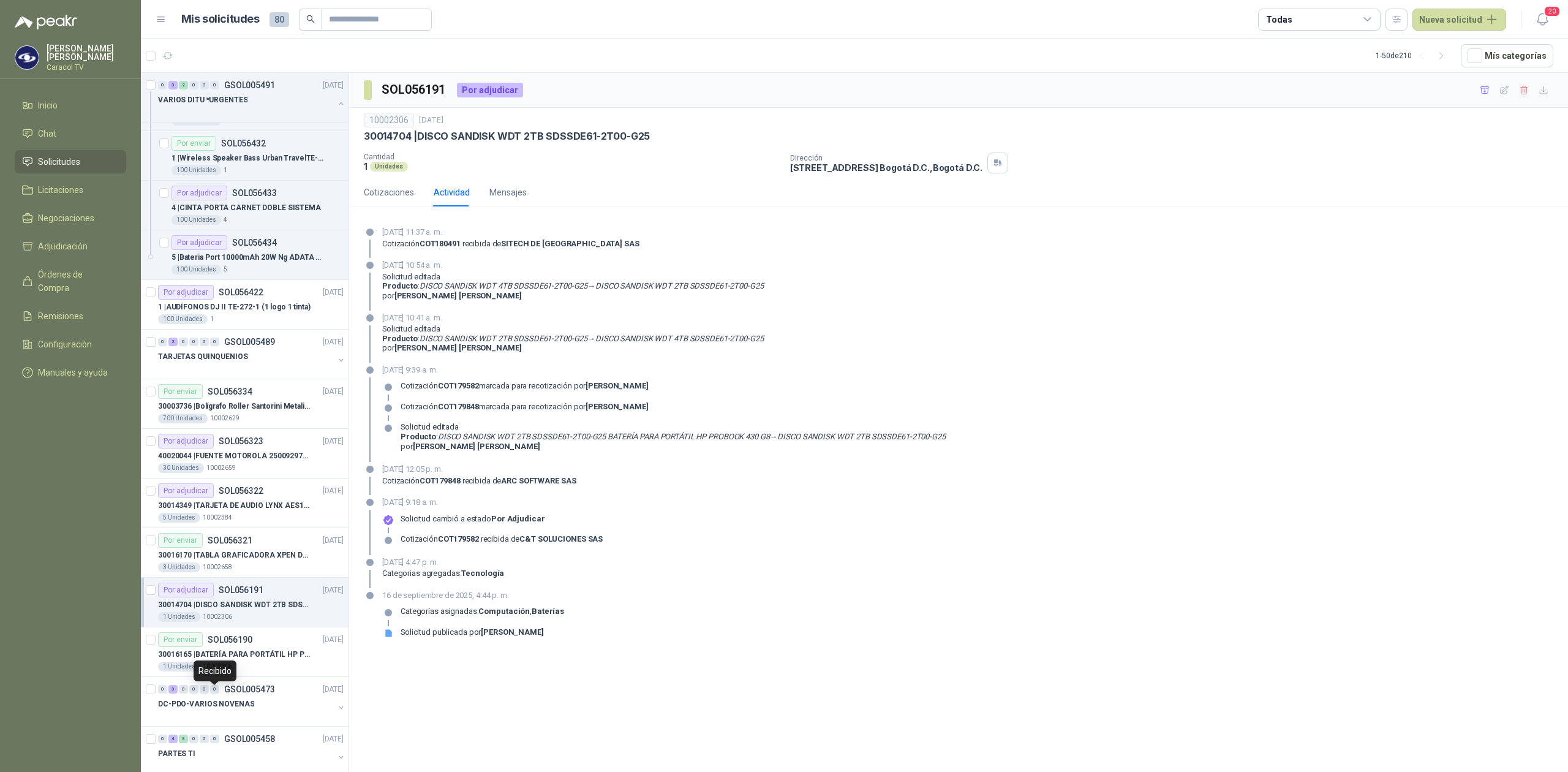
click at [229, 660] on div "Recibido" at bounding box center [215, 671] width 43 height 21
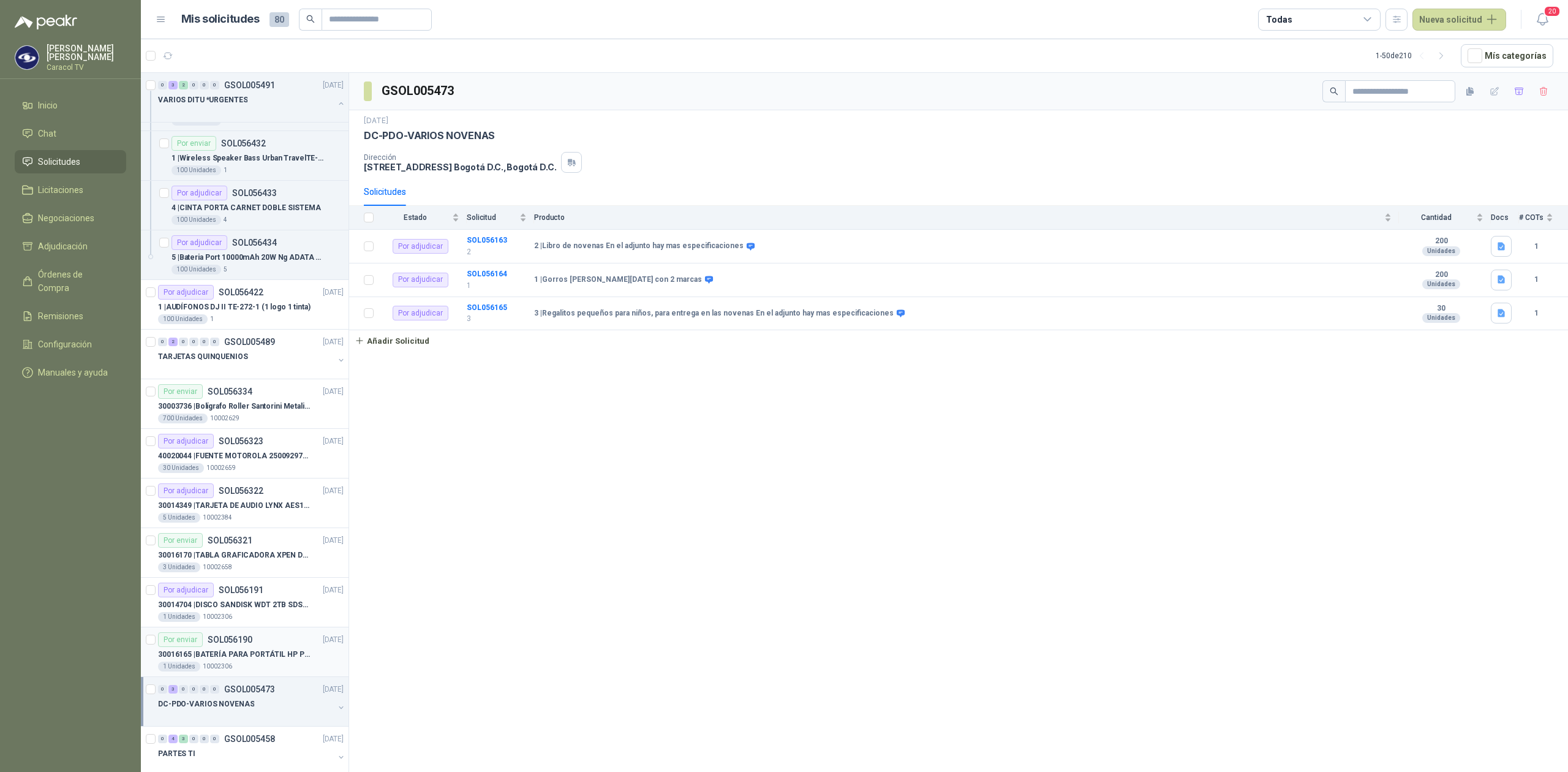
click at [234, 652] on p "30016165 | BATERÍA PARA PORTÁTIL HP PROBOOK 430 G8" at bounding box center [234, 655] width 152 height 12
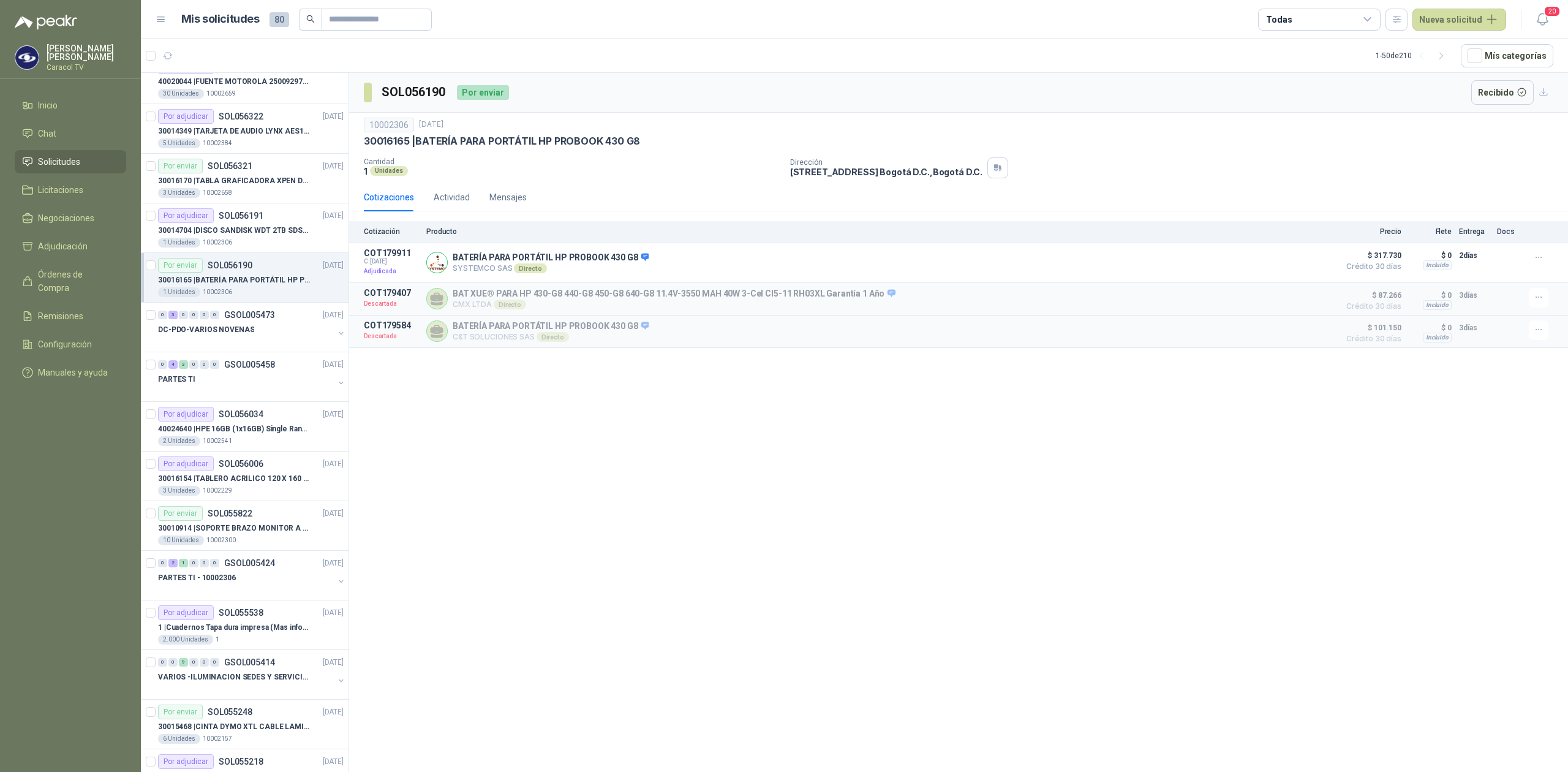
scroll to position [572, 0]
